Goal: Information Seeking & Learning: Learn about a topic

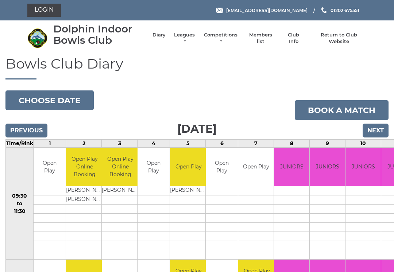
click at [196, 38] on link "Leagues" at bounding box center [184, 38] width 23 height 13
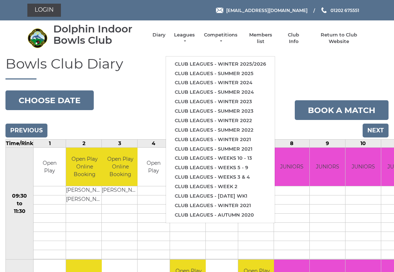
click at [194, 59] on link "Club leagues - Winter 2025/2026" at bounding box center [220, 63] width 109 height 9
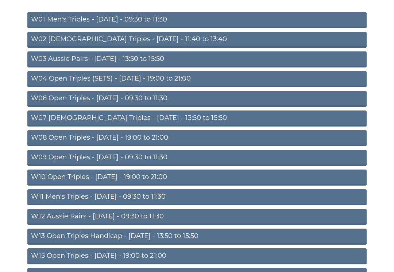
scroll to position [92, 0]
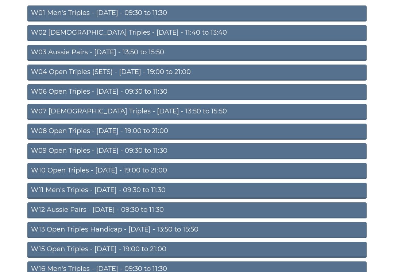
click at [67, 158] on link "W09 Open Triples - Wednesday - 09:30 to 11:30" at bounding box center [196, 151] width 339 height 16
click at [69, 151] on link "W09 Open Triples - [DATE] - 09:30 to 11:30" at bounding box center [196, 151] width 339 height 16
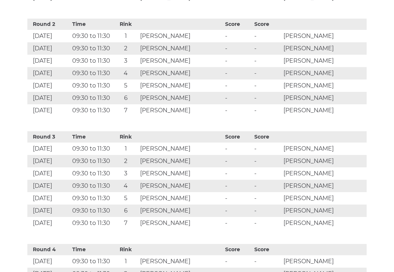
scroll to position [518, 0]
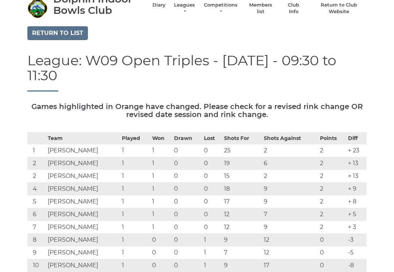
scroll to position [0, 0]
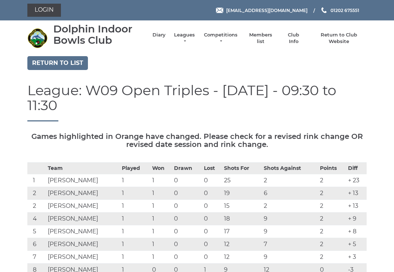
click at [55, 62] on link "Return to list" at bounding box center [57, 63] width 61 height 14
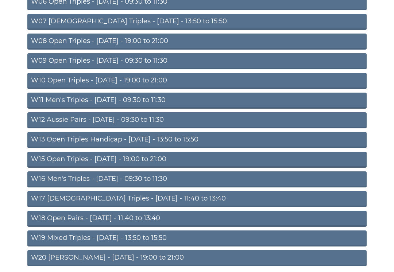
scroll to position [202, 0]
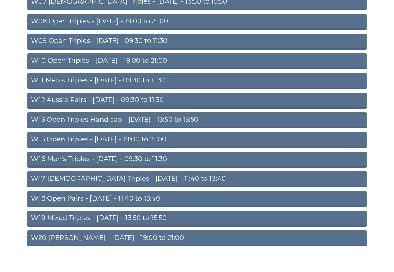
click at [102, 161] on link "W16 Men's Triples - Friday - 09:30 to 11:30" at bounding box center [196, 160] width 339 height 16
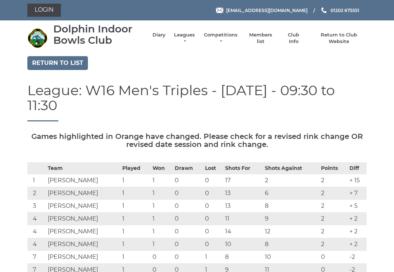
click at [55, 61] on link "Return to list" at bounding box center [57, 63] width 61 height 14
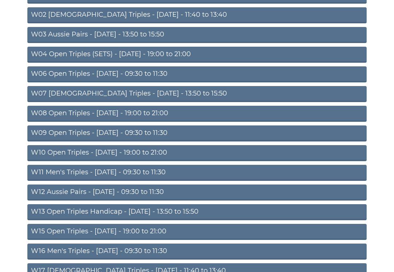
scroll to position [110, 0]
click at [70, 133] on link "W09 Open Triples - Wednesday - 09:30 to 11:30" at bounding box center [196, 134] width 339 height 16
